Goal: Transaction & Acquisition: Purchase product/service

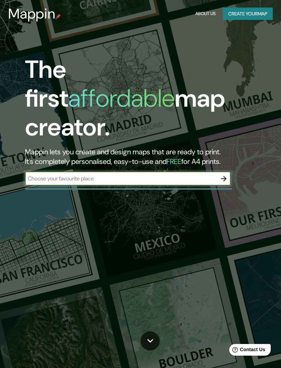
click at [192, 175] on input "text" at bounding box center [121, 179] width 192 height 8
type input "Cali"
click at [222, 175] on icon "button" at bounding box center [224, 179] width 8 height 8
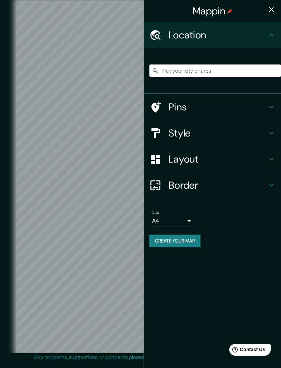
click at [200, 66] on input "Pick your city or area" at bounding box center [216, 71] width 132 height 12
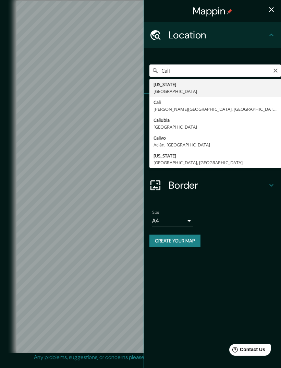
type input "[GEOGRAPHIC_DATA], [PERSON_NAME][GEOGRAPHIC_DATA], [GEOGRAPHIC_DATA]"
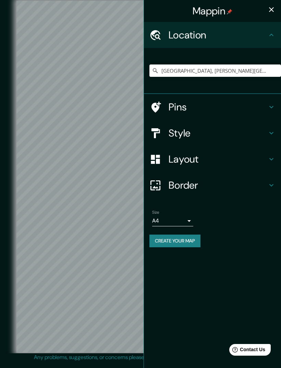
click at [253, 97] on div "Pins" at bounding box center [212, 107] width 137 height 26
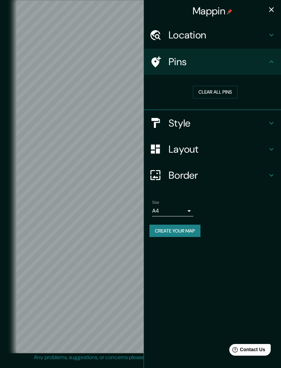
click at [258, 118] on h4 "Style" at bounding box center [218, 123] width 99 height 12
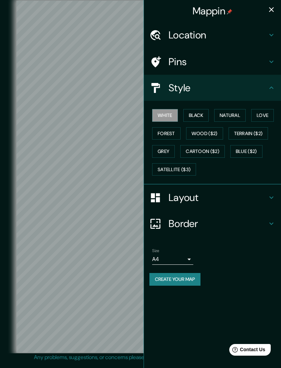
click at [194, 165] on button "Satellite ($3)" at bounding box center [174, 169] width 44 height 13
click at [169, 119] on button "White" at bounding box center [165, 115] width 26 height 13
click at [194, 192] on h4 "Layout" at bounding box center [218, 197] width 99 height 12
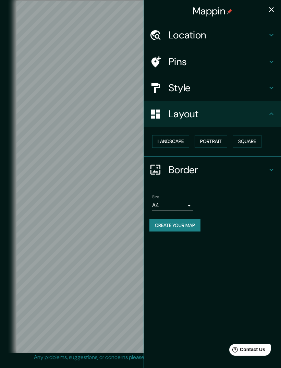
click at [200, 171] on h4 "Border" at bounding box center [218, 170] width 99 height 12
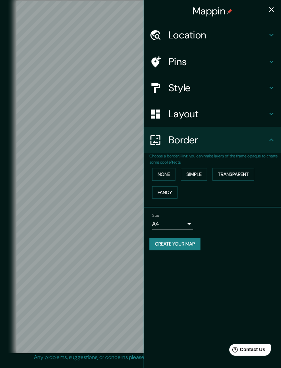
click at [250, 139] on h4 "Border" at bounding box center [218, 140] width 99 height 12
click at [257, 88] on h4 "Style" at bounding box center [218, 88] width 99 height 12
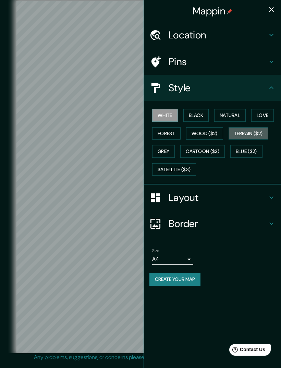
click at [257, 129] on button "Terrain ($2)" at bounding box center [249, 133] width 40 height 13
click at [202, 136] on button "Wood ($2)" at bounding box center [204, 133] width 37 height 13
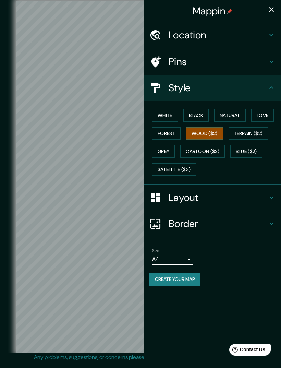
click at [162, 155] on button "Grey" at bounding box center [163, 151] width 23 height 13
click at [180, 165] on button "Satellite ($3)" at bounding box center [174, 169] width 44 height 13
click at [201, 138] on button "Wood ($2)" at bounding box center [204, 133] width 37 height 13
click at [235, 116] on button "Natural" at bounding box center [230, 115] width 32 height 13
